Goal: Transaction & Acquisition: Download file/media

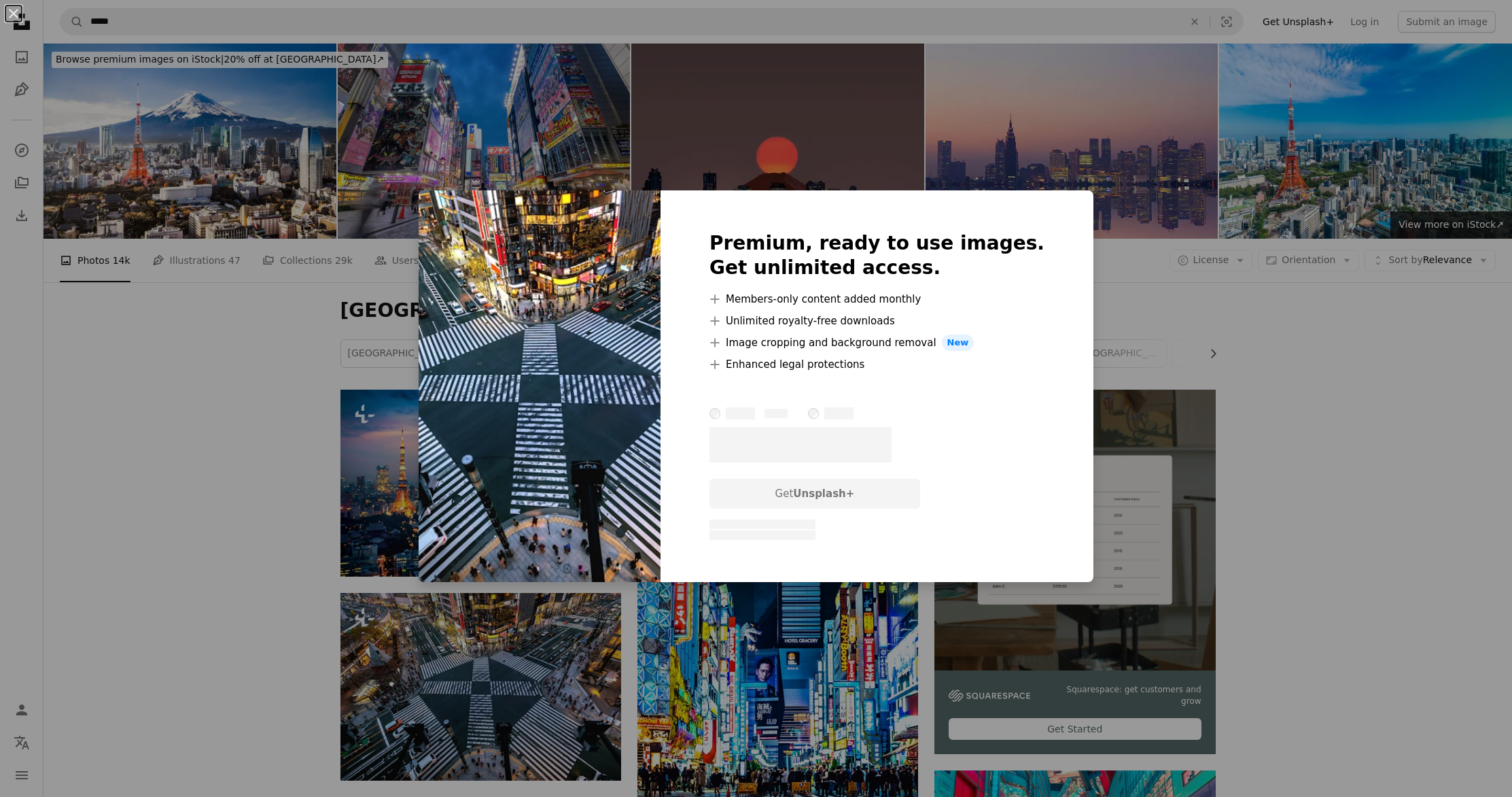
scroll to position [317, 0]
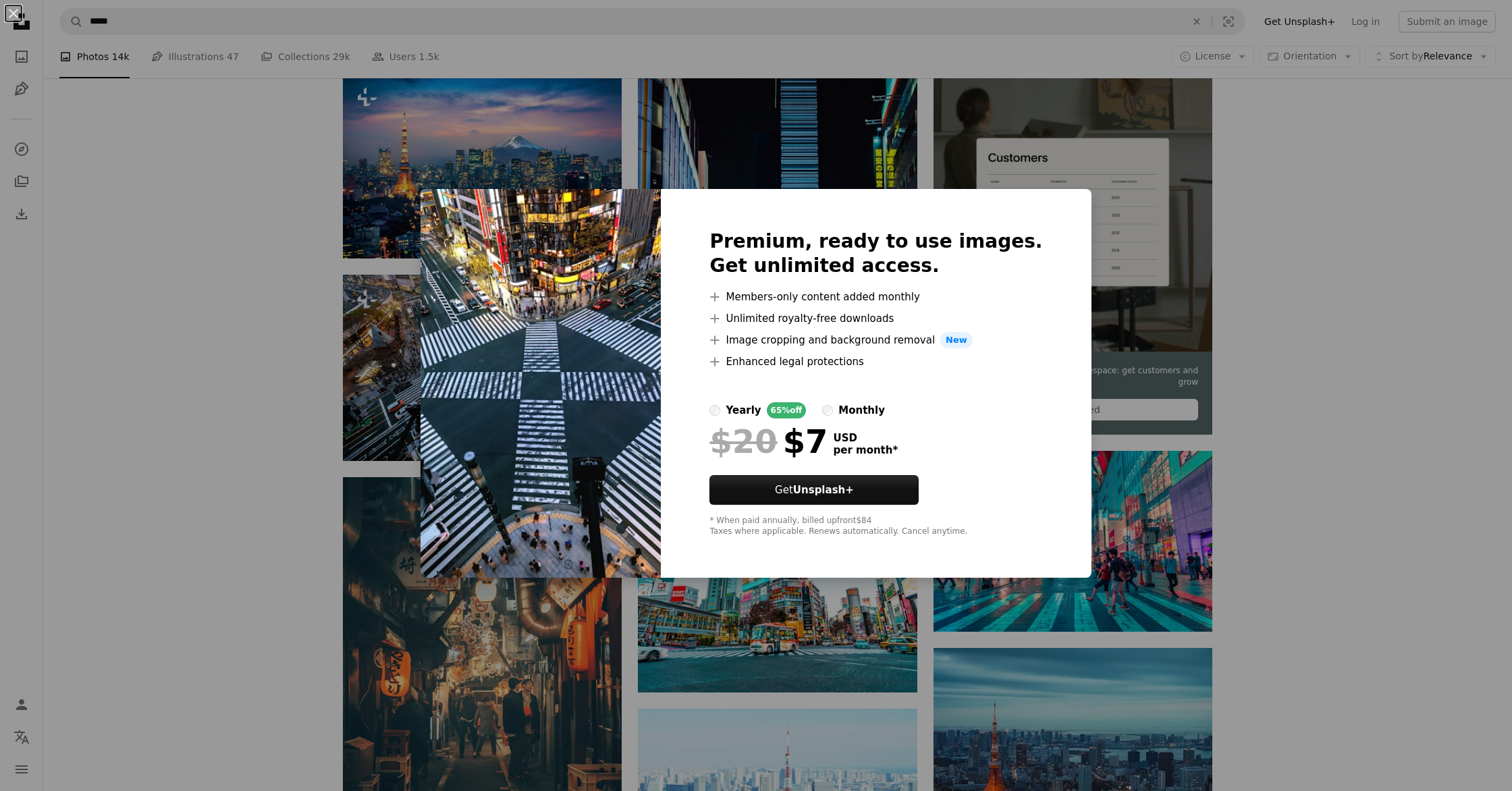
drag, startPoint x: 1042, startPoint y: 212, endPoint x: 1021, endPoint y: 214, distance: 21.1
click at [1041, 209] on div "Premium, ready to use images. Get unlimited access. A plus sign Members-only co…" at bounding box center [876, 383] width 430 height 389
click at [1082, 218] on div "An X shape Premium, ready to use images. Get unlimited access. A plus sign Memb…" at bounding box center [756, 396] width 1512 height 791
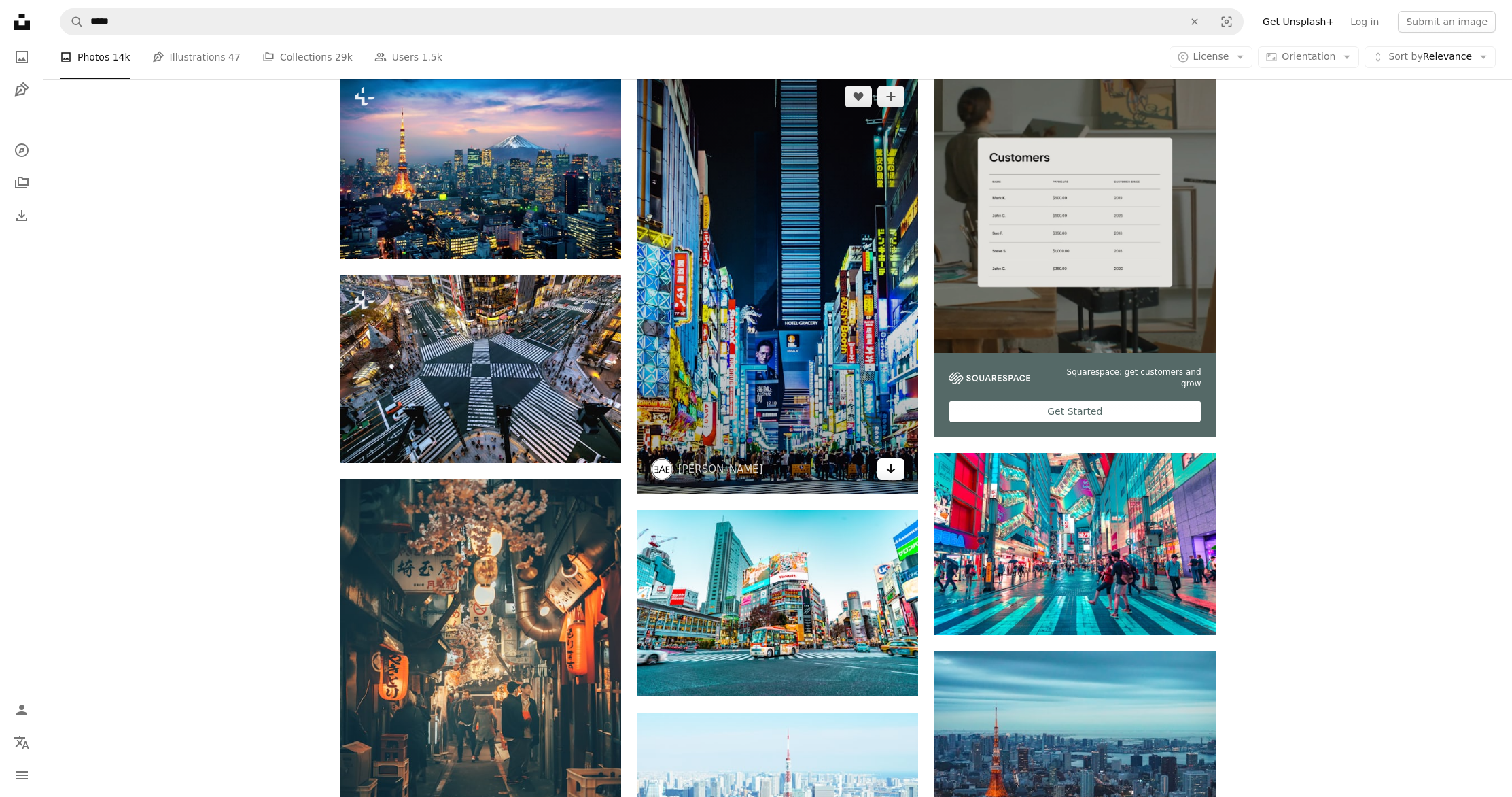
click at [892, 474] on icon "Arrow pointing down" at bounding box center [891, 468] width 11 height 16
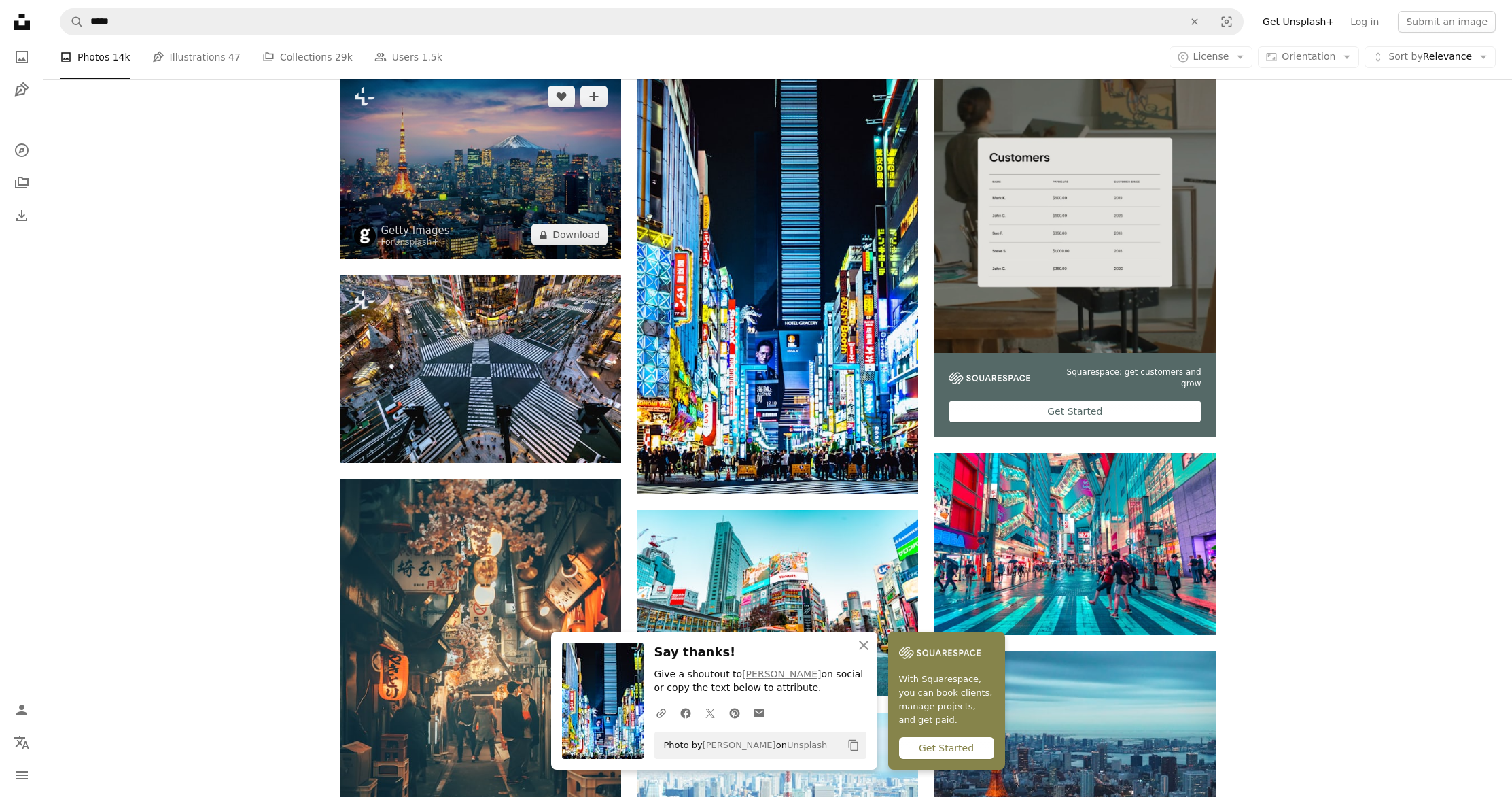
drag, startPoint x: 255, startPoint y: 184, endPoint x: 486, endPoint y: 185, distance: 231.0
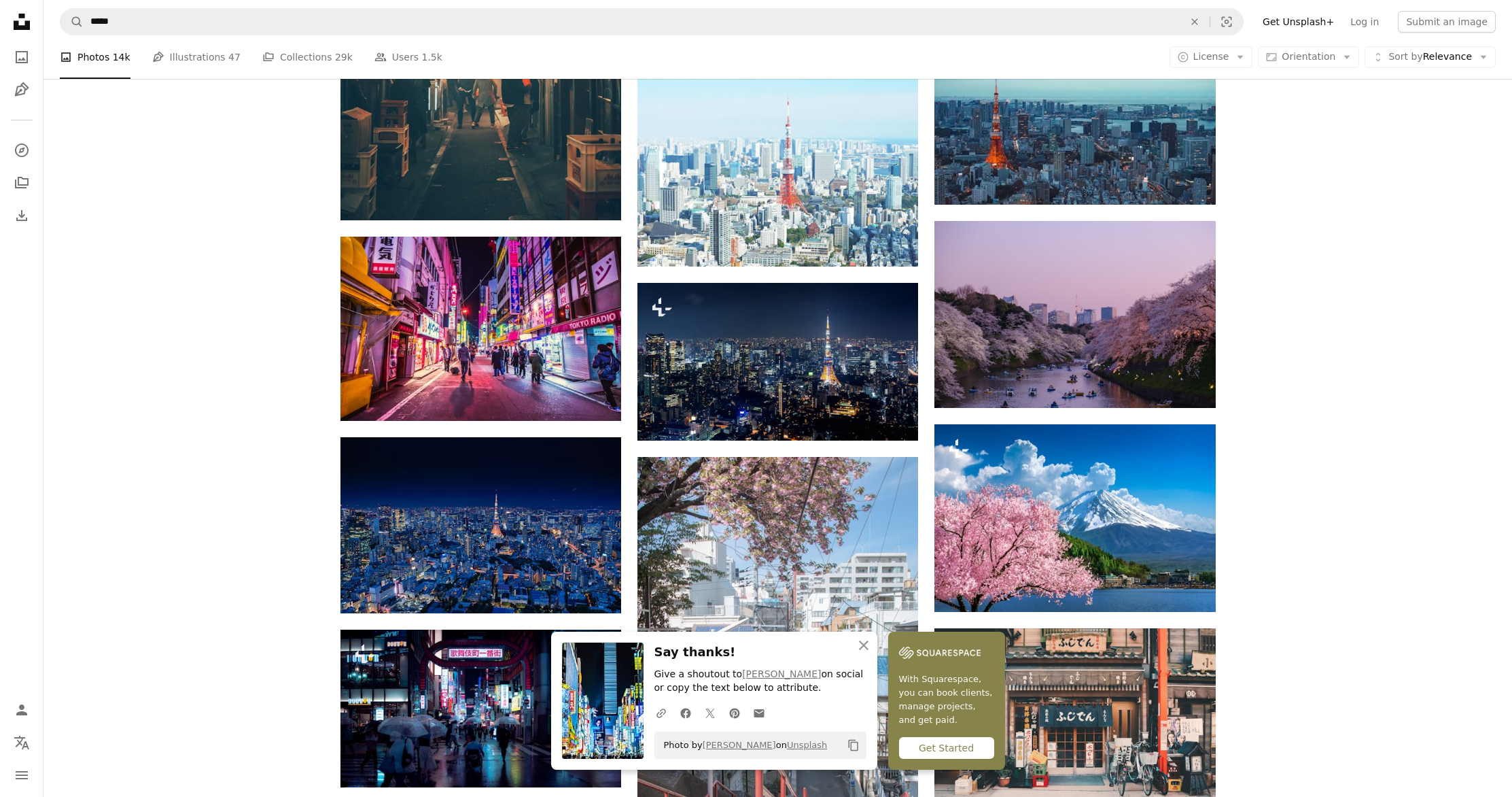
scroll to position [848, 0]
